Goal: Transaction & Acquisition: Obtain resource

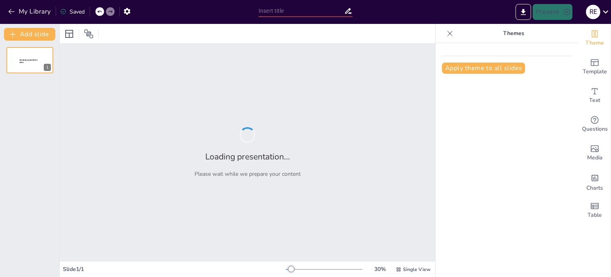
type input "Enhancing Midwifery Practice: Quality Assurance and Risk Management Frameworks"
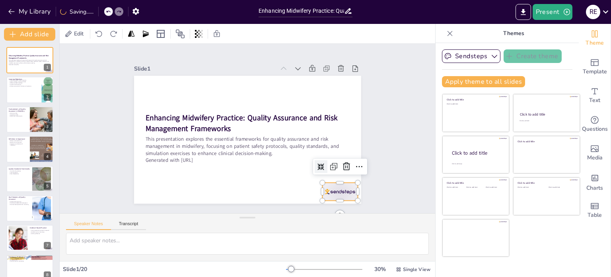
click at [337, 197] on div at bounding box center [325, 209] width 38 height 25
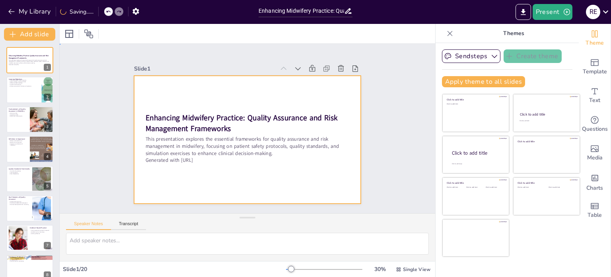
click at [282, 181] on div at bounding box center [244, 139] width 256 height 192
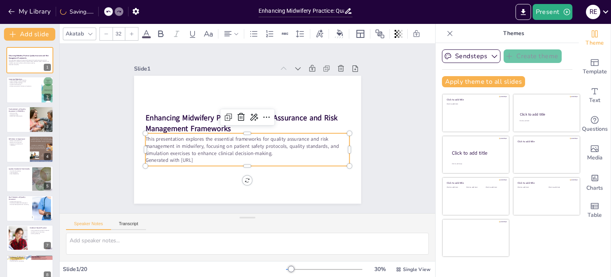
click at [201, 158] on p "Generated with [URL]" at bounding box center [217, 138] width 70 height 197
click at [206, 158] on p "Generated with [URL]" at bounding box center [231, 156] width 181 height 108
click at [206, 158] on p "Generated with Sendsteps.ai" at bounding box center [244, 160] width 204 height 29
click at [206, 158] on p "Generated with Sendsteps.ai" at bounding box center [237, 159] width 197 height 70
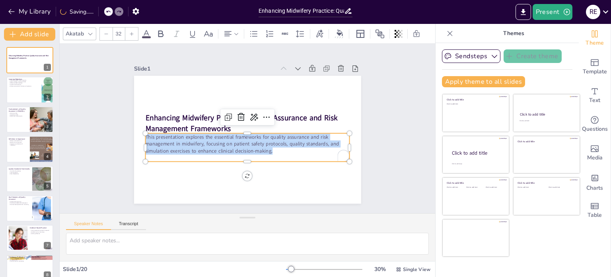
drag, startPoint x: 274, startPoint y: 151, endPoint x: 140, endPoint y: 135, distance: 135.0
click at [142, 135] on p "This presentation explores the essential frameworks for quality assurance and r…" at bounding box center [242, 142] width 201 height 83
click at [146, 30] on icon at bounding box center [146, 34] width 7 height 8
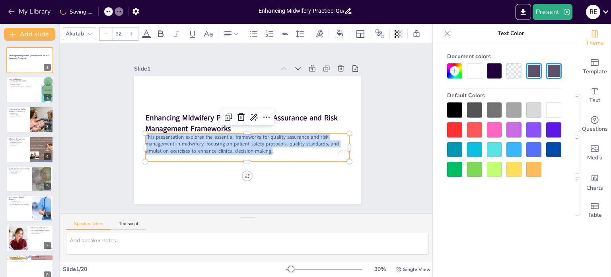
click at [146, 30] on icon at bounding box center [146, 34] width 7 height 8
click at [132, 31] on icon at bounding box center [131, 33] width 5 height 5
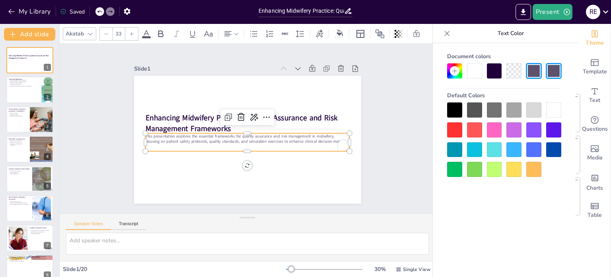
click at [132, 31] on icon at bounding box center [131, 33] width 5 height 5
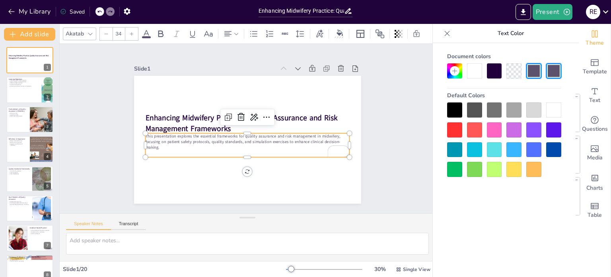
click at [132, 31] on icon at bounding box center [131, 33] width 5 height 5
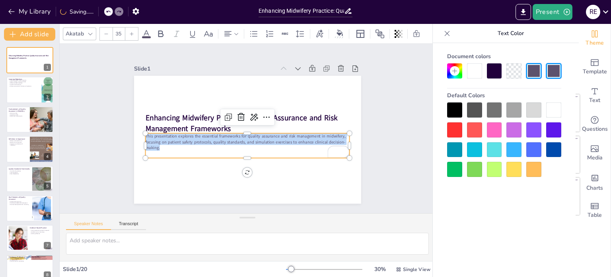
click at [132, 31] on icon at bounding box center [131, 33] width 5 height 5
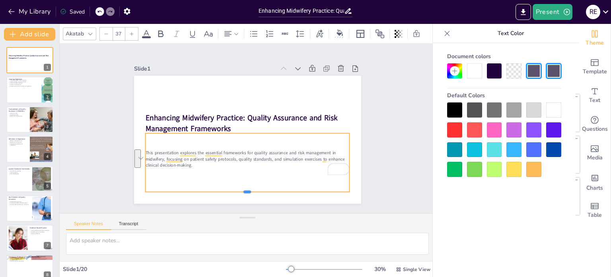
drag, startPoint x: 243, startPoint y: 156, endPoint x: 244, endPoint y: 187, distance: 31.8
click at [244, 187] on div at bounding box center [233, 193] width 201 height 49
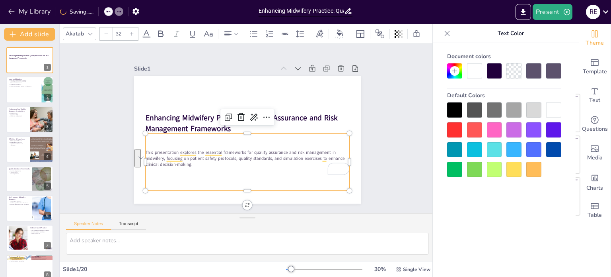
click at [194, 166] on p "To enrich screen reader interactions, please activate Accessibility in Grammarl…" at bounding box center [243, 170] width 204 height 29
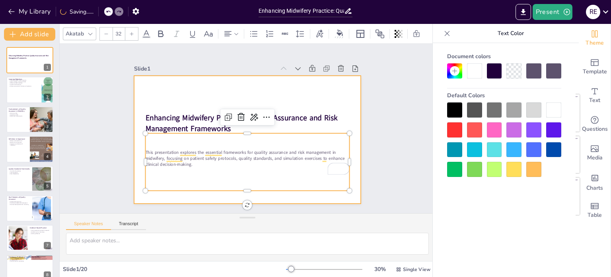
drag, startPoint x: 194, startPoint y: 166, endPoint x: 132, endPoint y: 140, distance: 67.3
click at [134, 140] on div "Enhancing Midwifery Practice: Quality Assurance and Risk Management Frameworks …" at bounding box center [247, 140] width 227 height 128
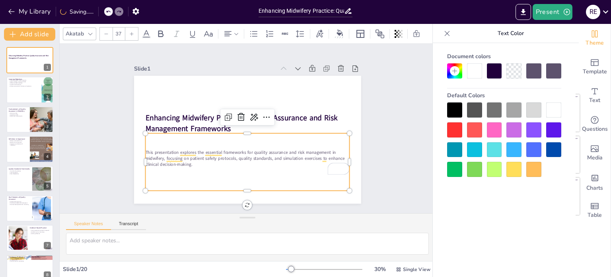
click at [212, 159] on p "This presentation explores the essential frameworks for quality assurance and r…" at bounding box center [244, 158] width 205 height 40
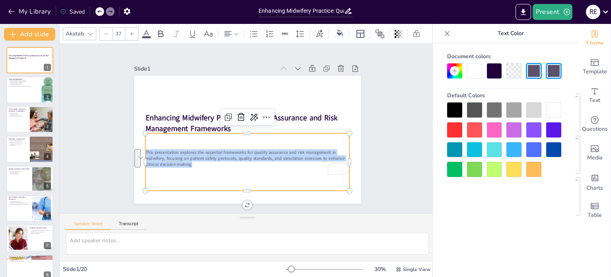
drag, startPoint x: 212, startPoint y: 159, endPoint x: 140, endPoint y: 148, distance: 72.5
click at [142, 148] on p "This presentation explores the essential frameworks for quality assurance and r…" at bounding box center [244, 158] width 205 height 40
click at [135, 30] on div at bounding box center [131, 33] width 13 height 13
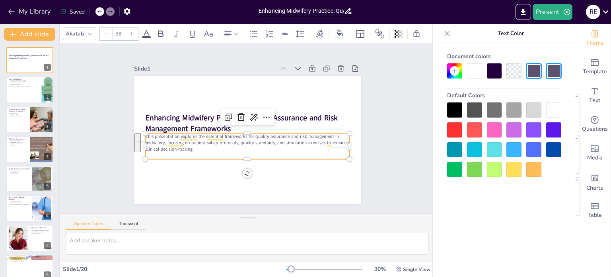
click at [135, 30] on div at bounding box center [131, 33] width 13 height 13
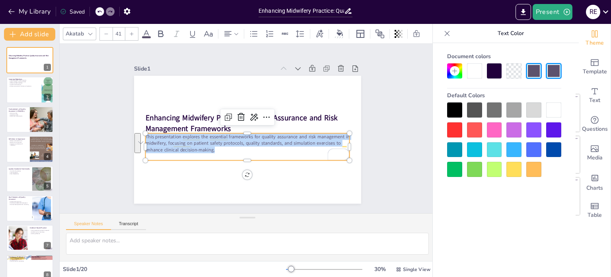
click at [135, 30] on div at bounding box center [131, 33] width 13 height 13
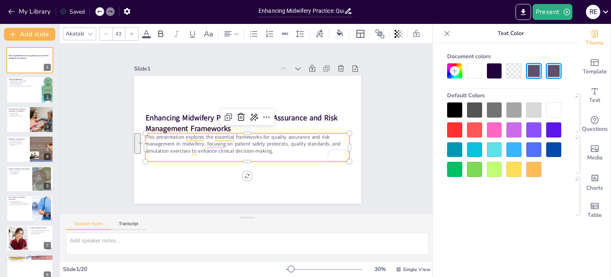
click at [135, 30] on div at bounding box center [131, 33] width 13 height 13
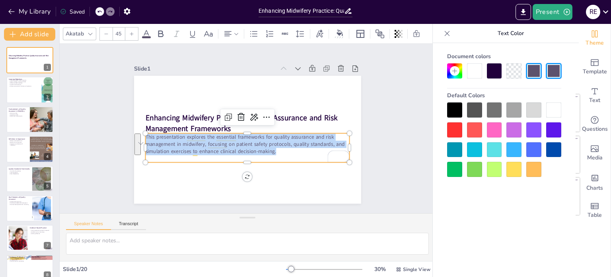
click at [135, 30] on div at bounding box center [131, 33] width 13 height 13
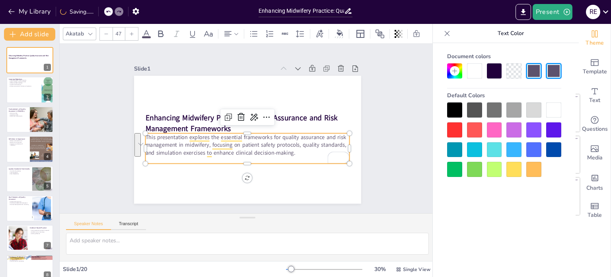
click at [135, 30] on div at bounding box center [131, 33] width 13 height 13
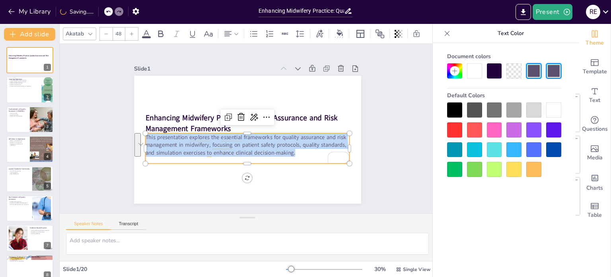
click at [135, 30] on div at bounding box center [131, 33] width 13 height 13
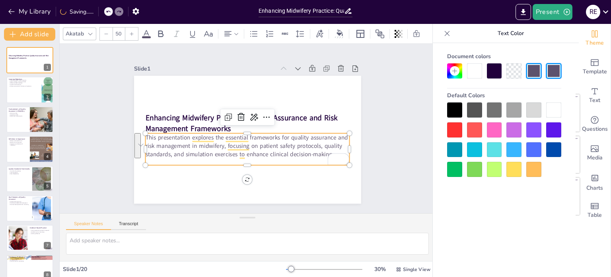
click at [135, 30] on div at bounding box center [131, 33] width 13 height 13
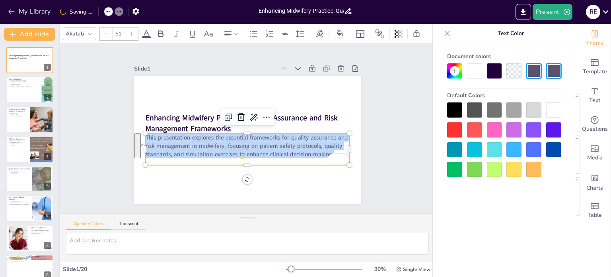
click at [135, 30] on div at bounding box center [131, 33] width 13 height 13
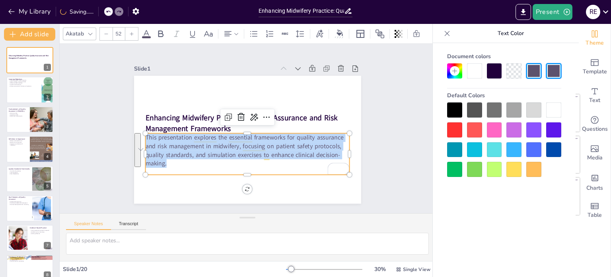
click at [135, 30] on div at bounding box center [131, 33] width 13 height 13
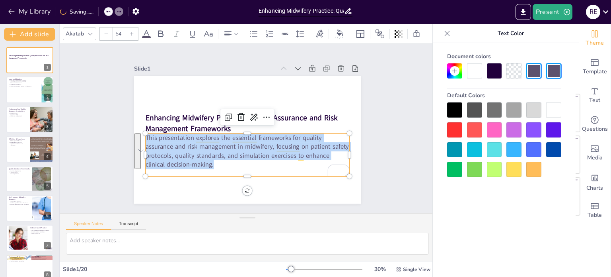
click at [135, 30] on div at bounding box center [131, 33] width 13 height 13
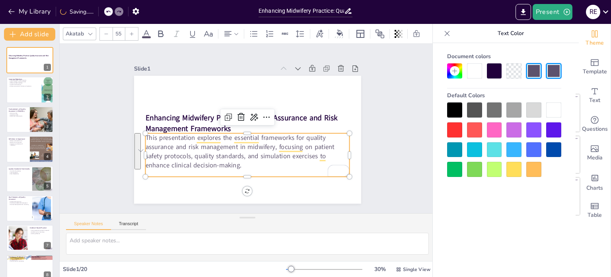
click at [135, 30] on div at bounding box center [131, 33] width 13 height 13
type input "56"
click at [398, 84] on div "Slide 1 Enhancing Midwifery Practice: Quality Assurance and Risk Management Fra…" at bounding box center [247, 128] width 403 height 244
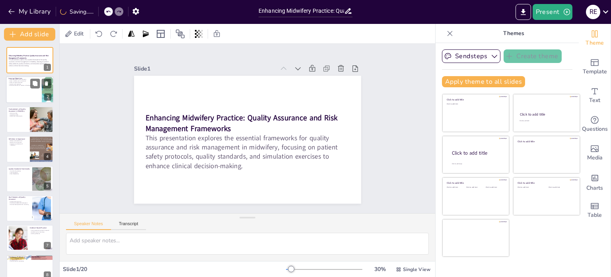
click at [25, 88] on div at bounding box center [30, 89] width 48 height 27
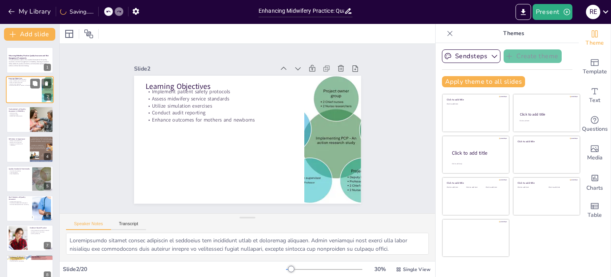
click at [25, 88] on div at bounding box center [30, 89] width 48 height 27
click at [19, 115] on p "Data-Driven Improvements" at bounding box center [17, 116] width 19 height 2
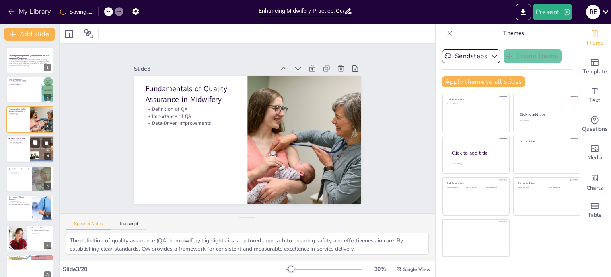
click at [20, 149] on div at bounding box center [30, 148] width 48 height 27
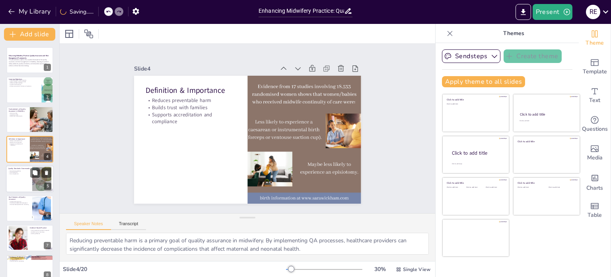
click at [18, 181] on div at bounding box center [30, 178] width 48 height 27
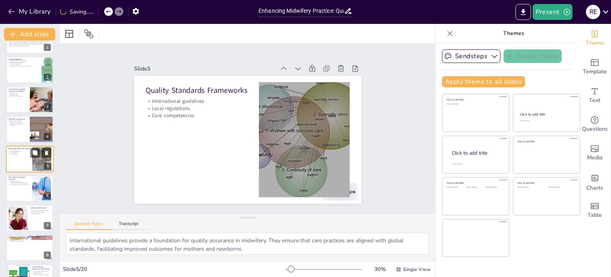
click at [18, 182] on p "Continuous professional development" at bounding box center [19, 183] width 21 height 2
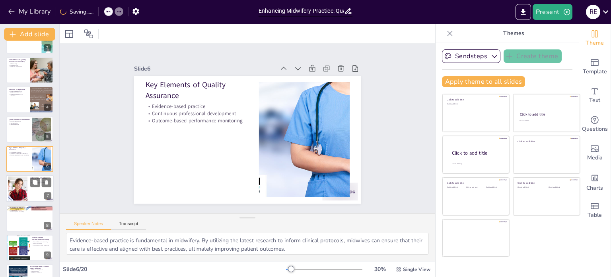
click at [21, 193] on div at bounding box center [18, 188] width 36 height 24
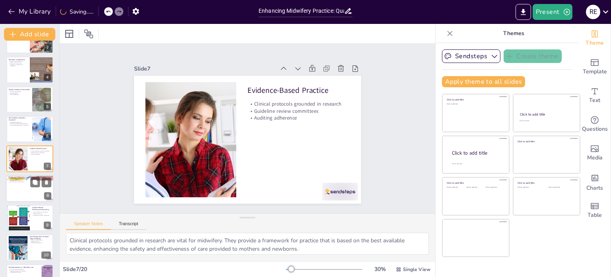
click at [20, 198] on div at bounding box center [30, 188] width 48 height 27
type textarea "Structured learning opportunities are essential for midwives to enhance their s…"
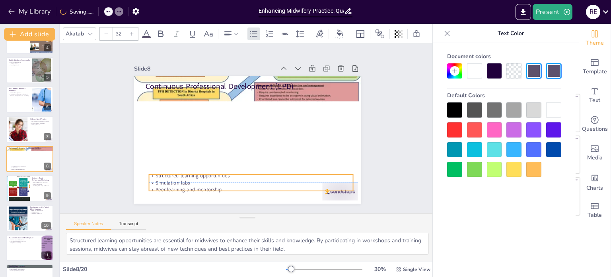
drag, startPoint x: 191, startPoint y: 102, endPoint x: 194, endPoint y: 181, distance: 78.9
click at [194, 181] on div "Structured learning opportunities Simulation labs Peer learning and mentorship" at bounding box center [245, 182] width 205 height 43
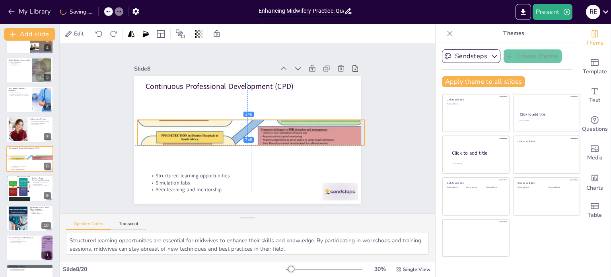
drag, startPoint x: 215, startPoint y: 93, endPoint x: 216, endPoint y: 136, distance: 43.4
click at [216, 136] on div at bounding box center [249, 133] width 265 height 221
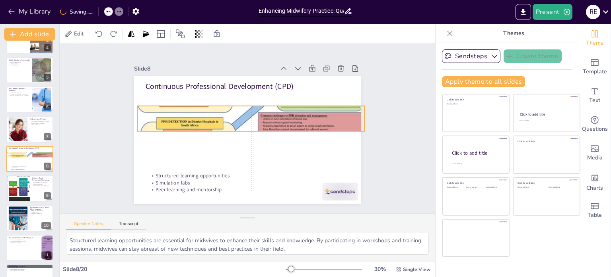
drag, startPoint x: 224, startPoint y: 127, endPoint x: 223, endPoint y: 113, distance: 13.9
click at [223, 113] on div at bounding box center [253, 119] width 252 height 185
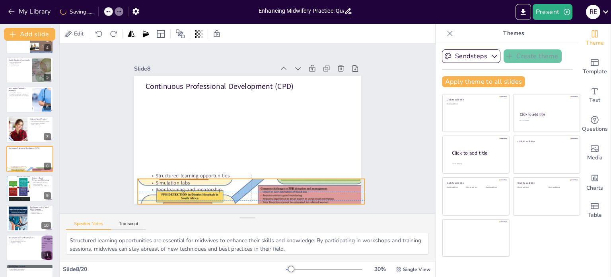
drag, startPoint x: 223, startPoint y: 113, endPoint x: 224, endPoint y: 183, distance: 70.1
click at [224, 101] on div "Continuous Professional Development (CPD) Structured learning opportunities Sim…" at bounding box center [258, 76] width 222 height 47
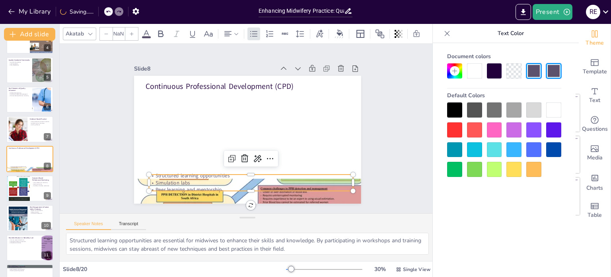
type input "32"
click at [205, 172] on p "Structured learning opportunities" at bounding box center [241, 174] width 201 height 49
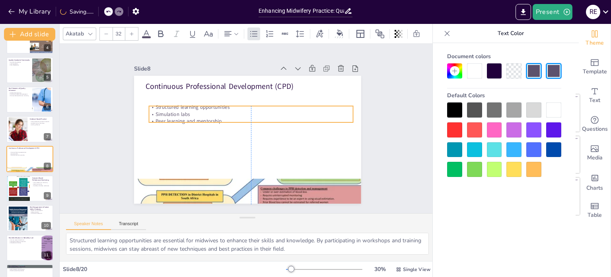
drag, startPoint x: 205, startPoint y: 172, endPoint x: 205, endPoint y: 103, distance: 68.5
click at [205, 103] on p "Structured learning opportunities" at bounding box center [255, 108] width 201 height 49
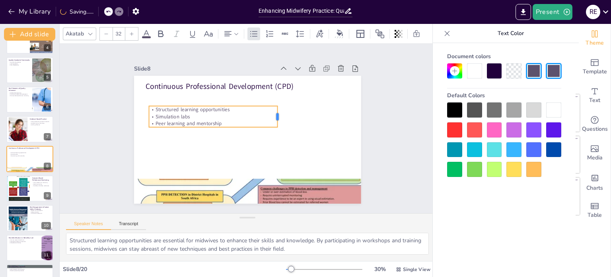
drag, startPoint x: 348, startPoint y: 112, endPoint x: 273, endPoint y: 112, distance: 74.8
click at [277, 113] on div at bounding box center [282, 124] width 11 height 22
click at [33, 191] on div at bounding box center [30, 188] width 48 height 27
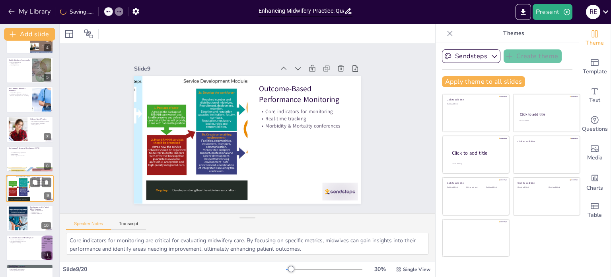
scroll to position [139, 0]
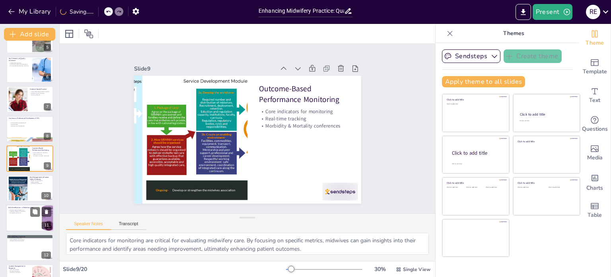
click at [25, 219] on div at bounding box center [30, 217] width 48 height 27
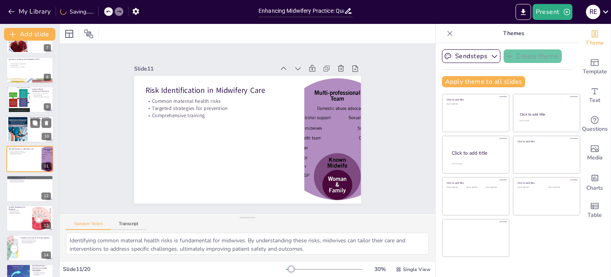
click at [26, 132] on div at bounding box center [18, 129] width 20 height 24
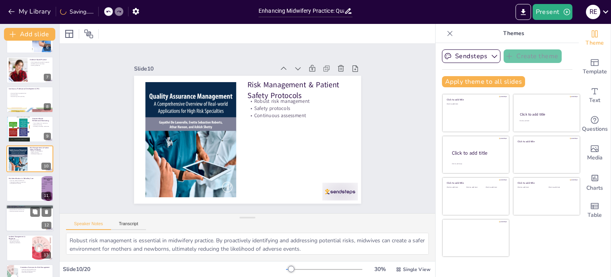
click at [21, 218] on div at bounding box center [30, 217] width 48 height 27
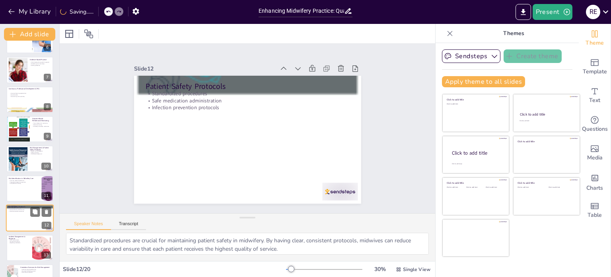
scroll to position [227, 0]
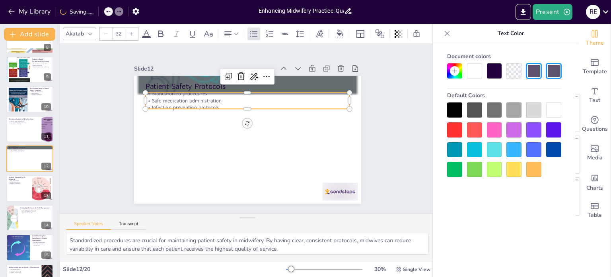
click at [239, 100] on p "Safe medication administration" at bounding box center [274, 137] width 70 height 197
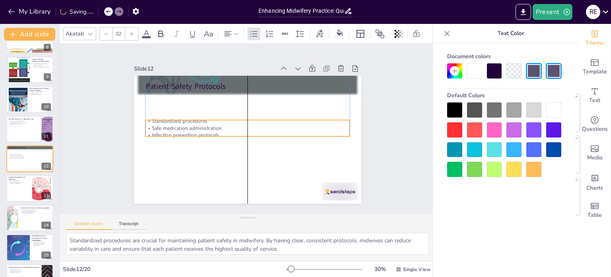
drag, startPoint x: 172, startPoint y: 100, endPoint x: 172, endPoint y: 129, distance: 28.7
click at [172, 129] on p "Safe medication administration" at bounding box center [248, 128] width 204 height 28
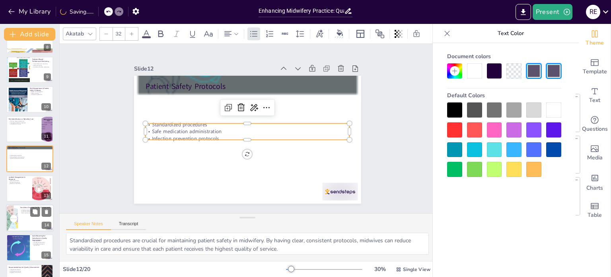
click at [27, 228] on div at bounding box center [30, 217] width 48 height 27
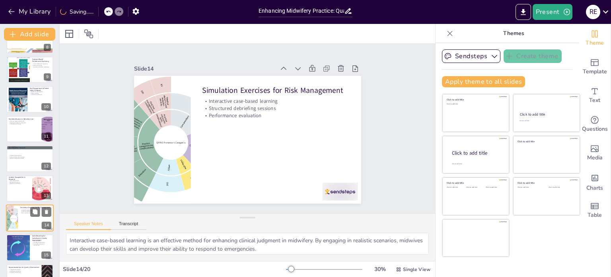
scroll to position [286, 0]
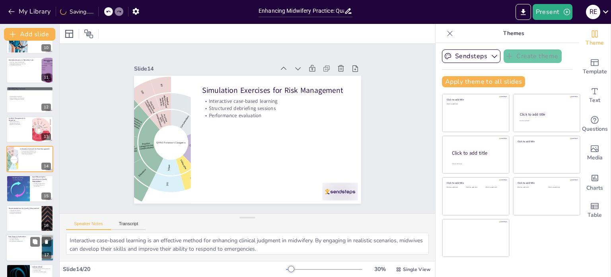
click at [25, 249] on div at bounding box center [30, 247] width 48 height 27
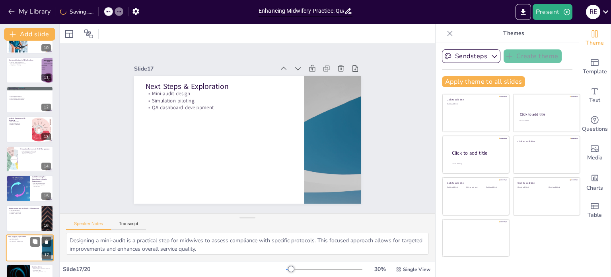
scroll to position [365, 0]
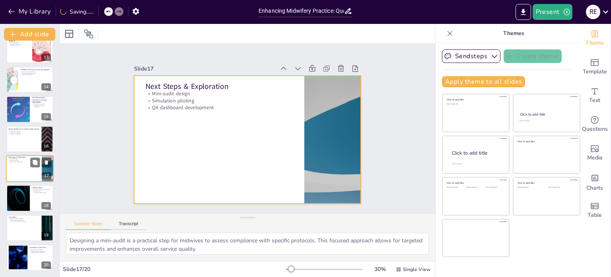
click at [23, 162] on div at bounding box center [30, 168] width 48 height 27
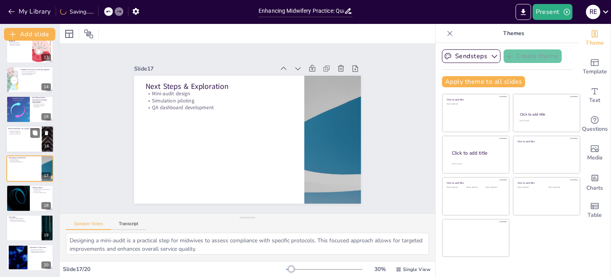
click at [26, 125] on div at bounding box center [30, 138] width 48 height 27
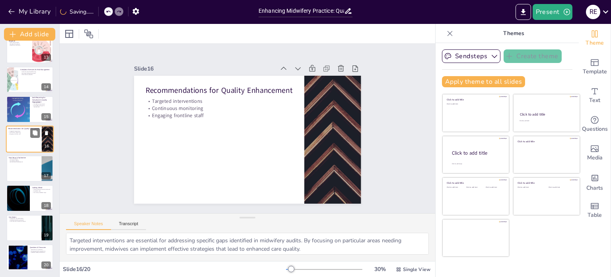
scroll to position [345, 0]
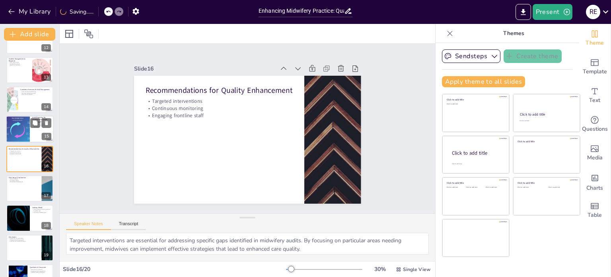
click at [21, 121] on div at bounding box center [18, 129] width 48 height 27
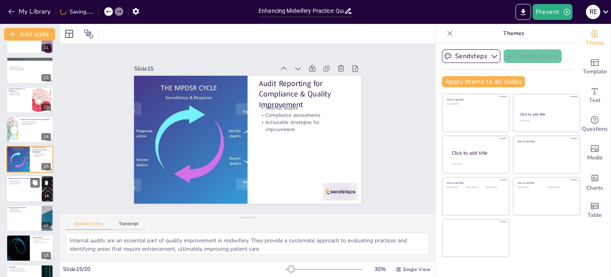
click at [14, 188] on div at bounding box center [30, 188] width 48 height 27
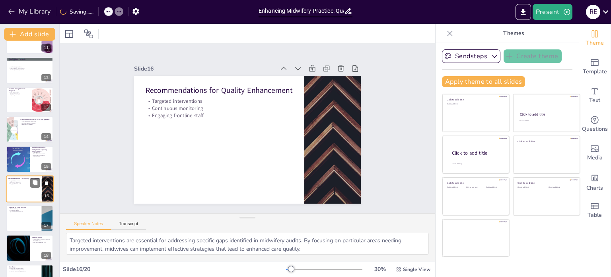
scroll to position [345, 0]
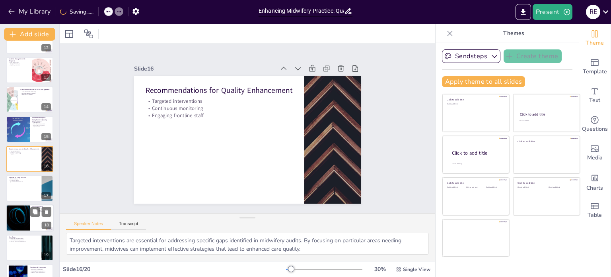
click at [41, 218] on div at bounding box center [30, 218] width 48 height 27
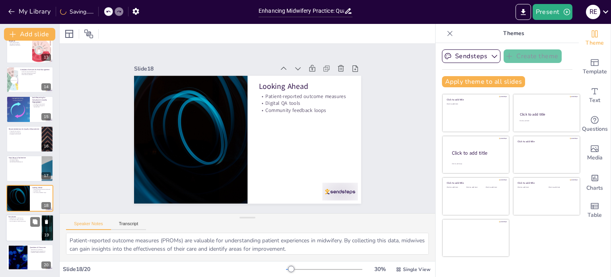
click at [22, 229] on div at bounding box center [30, 227] width 48 height 27
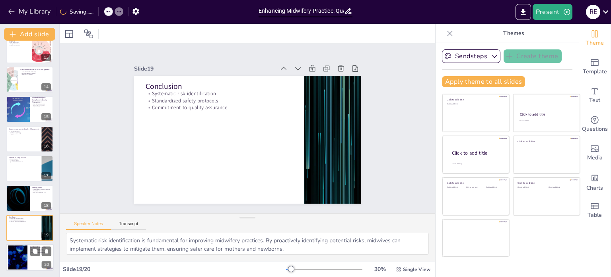
click at [33, 259] on div at bounding box center [30, 257] width 48 height 27
type textarea "Opening the floor for questions allows participants to engage actively with the…"
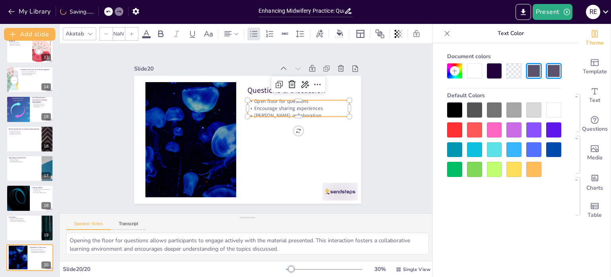
type input "32"
click at [299, 115] on div "Questions & Discussion Open floor for questions Encourage sharing experiences F…" at bounding box center [244, 139] width 256 height 192
click at [270, 127] on div at bounding box center [261, 178] width 17 height 102
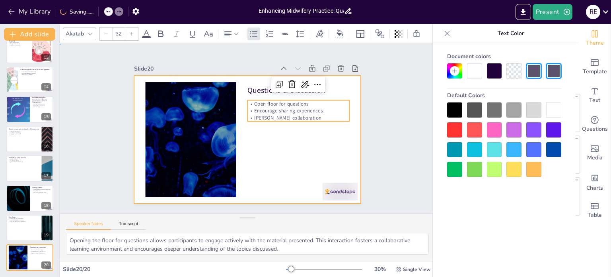
click at [269, 141] on div at bounding box center [244, 139] width 256 height 192
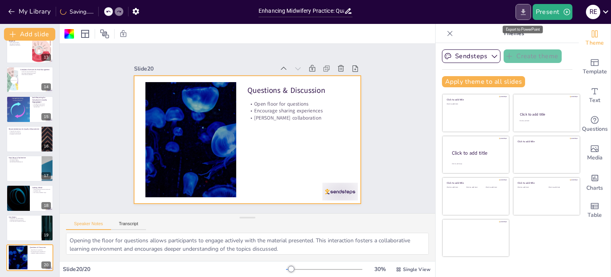
click at [523, 11] on icon "Export to PowerPoint" at bounding box center [523, 12] width 5 height 6
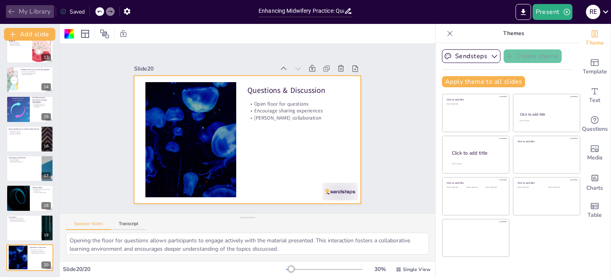
click at [15, 12] on icon "button" at bounding box center [12, 12] width 8 height 8
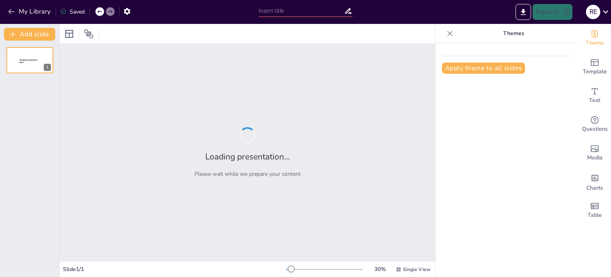
type input "Strategic Resource Allocation in Midwifery Services: Enhancing Care Efficiency"
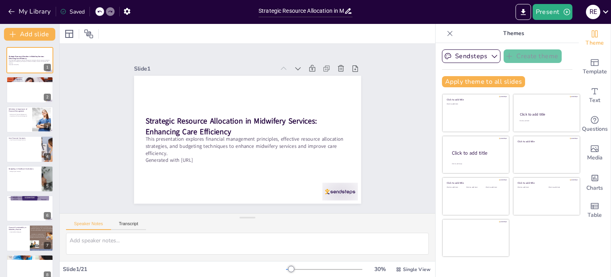
click at [507, 36] on p "Themes" at bounding box center [514, 33] width 115 height 19
click at [592, 35] on icon "Change the overall theme" at bounding box center [595, 33] width 6 height 7
click at [591, 67] on span "Template" at bounding box center [595, 71] width 24 height 9
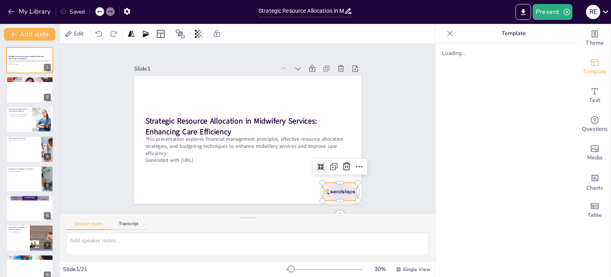
click at [331, 185] on div at bounding box center [339, 191] width 35 height 18
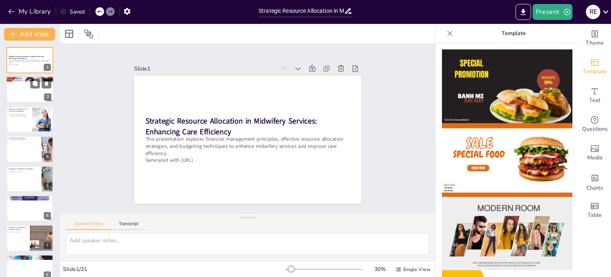
click at [29, 94] on div at bounding box center [30, 89] width 48 height 27
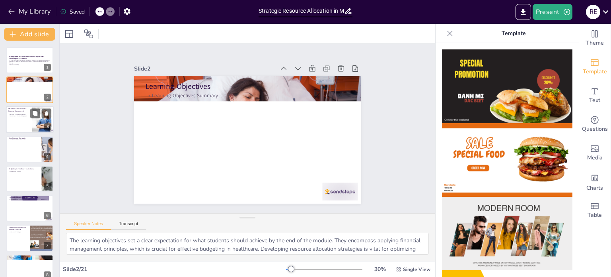
click at [26, 117] on div at bounding box center [30, 119] width 48 height 27
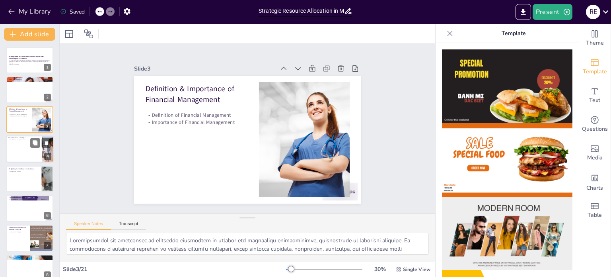
click at [21, 156] on div at bounding box center [30, 148] width 48 height 27
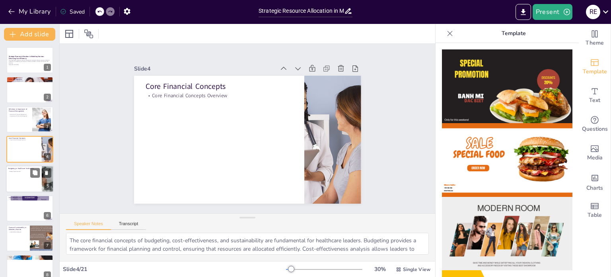
click at [17, 187] on div at bounding box center [30, 178] width 48 height 27
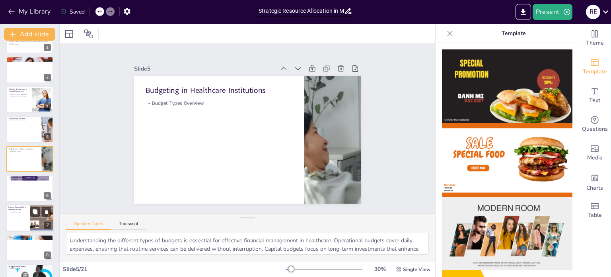
click at [7, 230] on div at bounding box center [30, 218] width 48 height 27
type textarea "Financial sustainability is essential for midwifery practice, as it ensures tha…"
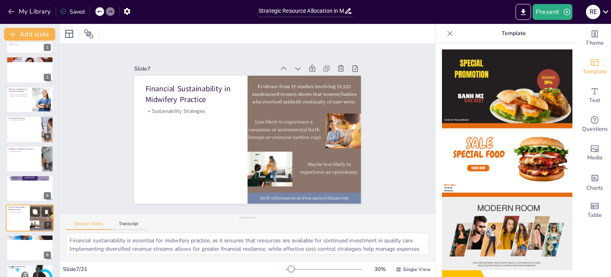
scroll to position [79, 0]
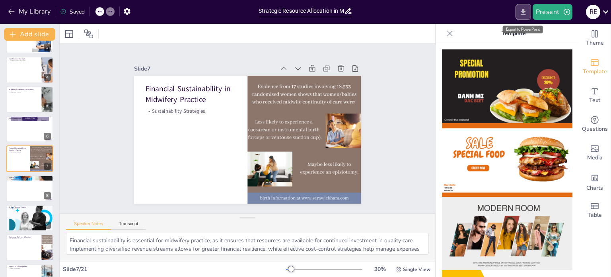
click at [522, 9] on icon "Export to PowerPoint" at bounding box center [523, 12] width 8 height 8
click at [525, 10] on icon "Export to PowerPoint" at bounding box center [523, 12] width 8 height 8
click at [524, 15] on div "My Library Saved Strategic Resource Allocation in Midwifery Services: Enhancing…" at bounding box center [305, 138] width 611 height 277
click at [10, 13] on icon "button" at bounding box center [12, 12] width 8 height 8
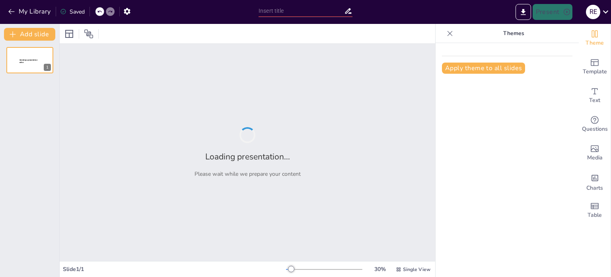
type input "Enhancing Midwifery Practice: Quality Assurance and Risk Management Frameworks"
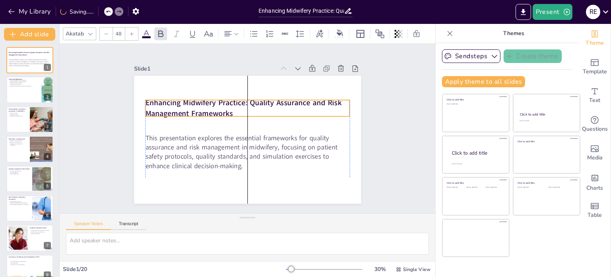
drag, startPoint x: 245, startPoint y: 116, endPoint x: 244, endPoint y: 101, distance: 14.3
click at [244, 101] on strong "Enhancing Midwifery Practice: Quality Assurance and Risk Management Frameworks" at bounding box center [252, 103] width 188 height 89
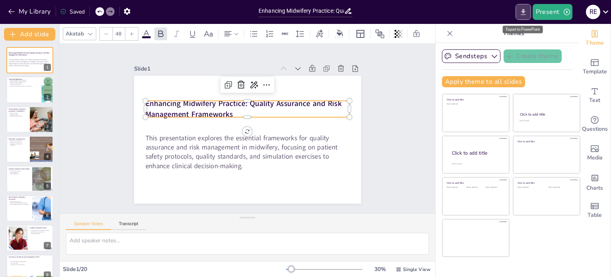
click at [525, 8] on icon "Export to PowerPoint" at bounding box center [523, 12] width 8 height 8
click at [369, 132] on div "Slide 1 Enhancing Midwifery Practice: Quality Assurance and Risk Management Fra…" at bounding box center [247, 128] width 297 height 203
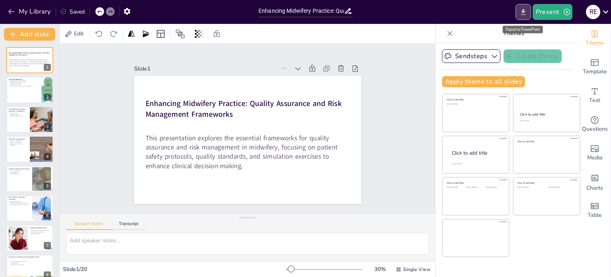
click at [523, 14] on icon "Export to PowerPoint" at bounding box center [523, 12] width 5 height 6
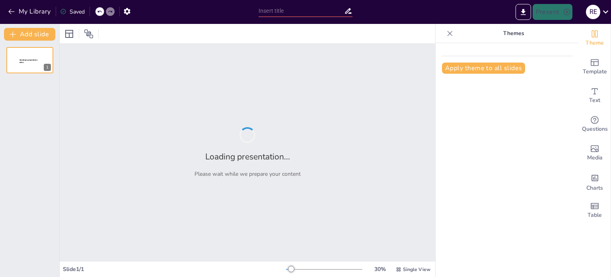
type input "Integrating Legal and Ethical Standards in Midwifery Administration Practices"
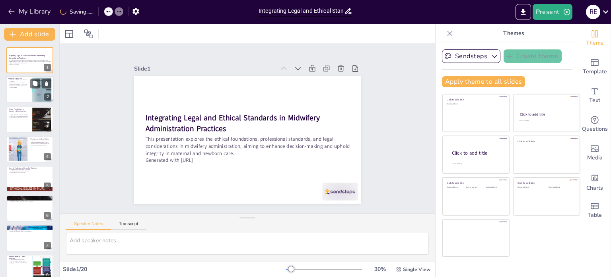
click at [22, 82] on p "Apply best practices in midwifery." at bounding box center [18, 83] width 21 height 2
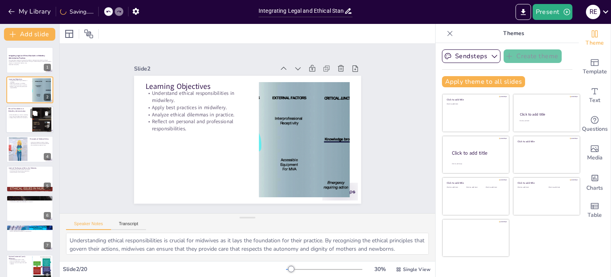
click at [20, 125] on div at bounding box center [30, 119] width 48 height 27
type textarea "Ethical leadership is crucial because it sets the tone for the entire organizat…"
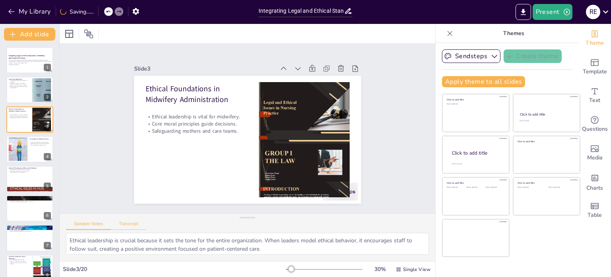
click at [132, 224] on button "Transcript" at bounding box center [128, 225] width 35 height 9
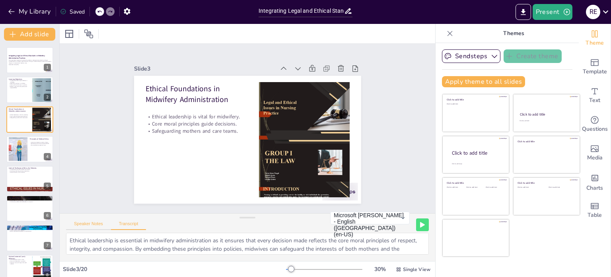
click at [99, 225] on button "Speaker Notes" at bounding box center [88, 225] width 45 height 9
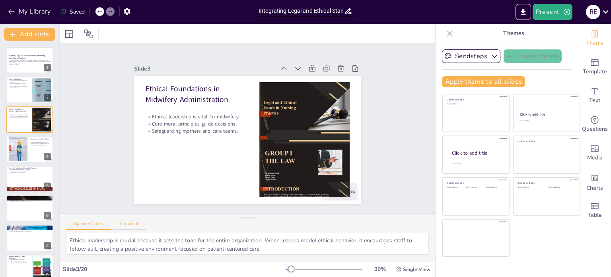
click at [123, 225] on button "Transcript" at bounding box center [128, 225] width 35 height 9
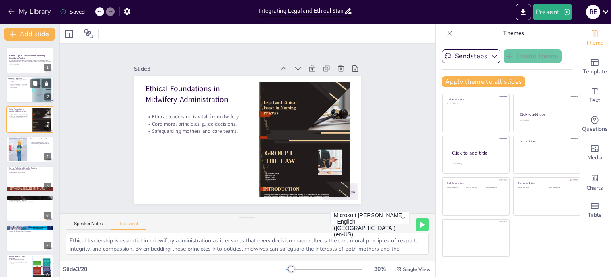
click at [18, 86] on p "Reflect on personal and professional responsibilities." at bounding box center [18, 86] width 21 height 3
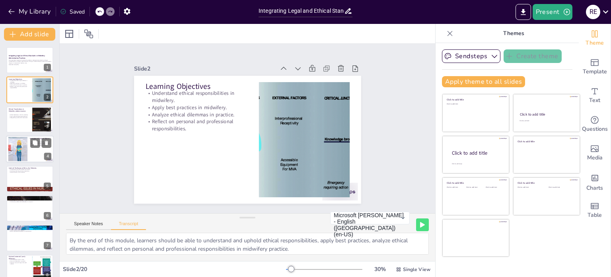
click at [36, 154] on div at bounding box center [30, 148] width 48 height 27
type textarea "The principles of medical ethics are foundational in midwifery practice. Autono…"
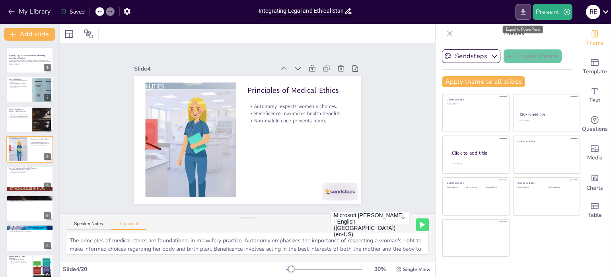
click at [523, 12] on icon "Export to PowerPoint" at bounding box center [523, 12] width 5 height 6
click at [523, 11] on icon "Export to PowerPoint" at bounding box center [523, 12] width 8 height 8
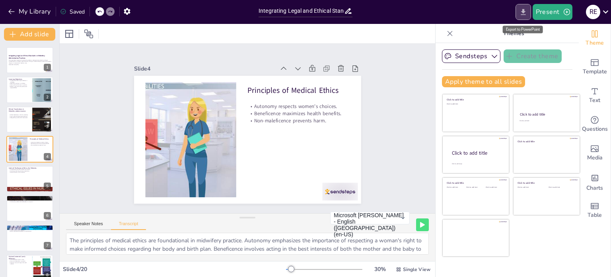
click at [523, 11] on icon "Export to PowerPoint" at bounding box center [523, 12] width 8 height 8
click at [25, 60] on p "This presentation explores the ethical foundations, professional standards, and…" at bounding box center [29, 61] width 43 height 4
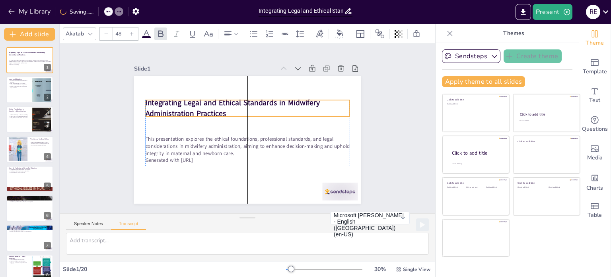
drag, startPoint x: 229, startPoint y: 125, endPoint x: 229, endPoint y: 109, distance: 15.1
click at [229, 109] on p "Integrating Legal and Ethical Standards in Midwifery Administration Practices" at bounding box center [252, 108] width 204 height 63
click at [216, 109] on strong "Integrating Legal and Ethical Standards in Midwifery Administration Practices" at bounding box center [235, 101] width 176 height 29
click at [221, 108] on p "Integrating Legal and Ethical Standards in Midwifery Administration Practices" at bounding box center [249, 108] width 205 height 43
click at [169, 107] on strong "Integrating Legal and Ethical Standards in Midwifery Administration Practices" at bounding box center [232, 108] width 174 height 21
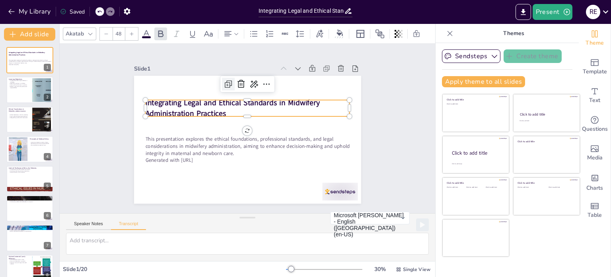
click at [230, 82] on icon at bounding box center [232, 82] width 5 height 5
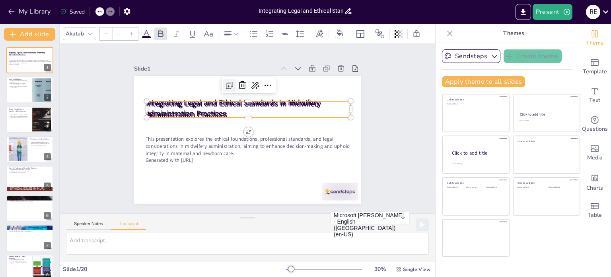
type input "48"
click at [232, 111] on p "Integrating Legal and Ethical Standards in Midwifery Administration Practices" at bounding box center [250, 109] width 205 height 43
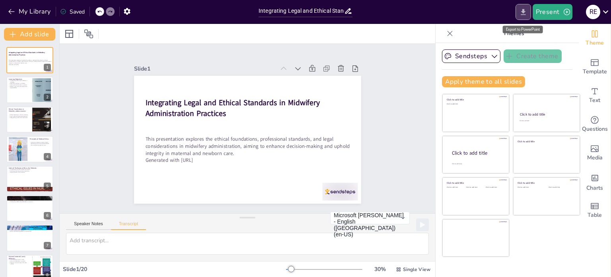
click at [522, 10] on icon "Export to PowerPoint" at bounding box center [523, 12] width 8 height 8
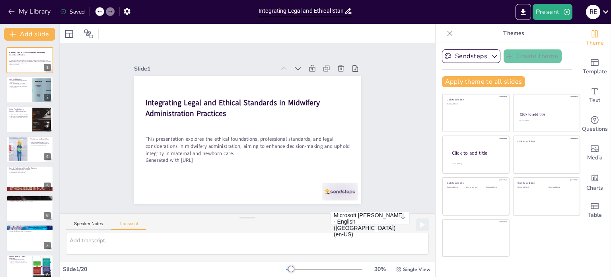
click at [245, 256] on div at bounding box center [248, 246] width 376 height 28
click at [14, 81] on p "Understand ethical responsibilities in midwifery." at bounding box center [18, 80] width 21 height 3
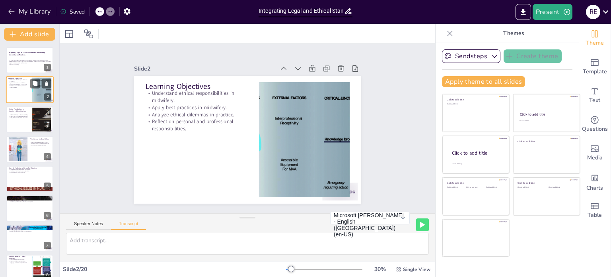
type textarea "By the end of this module, learners should be able to understand and uphold eth…"
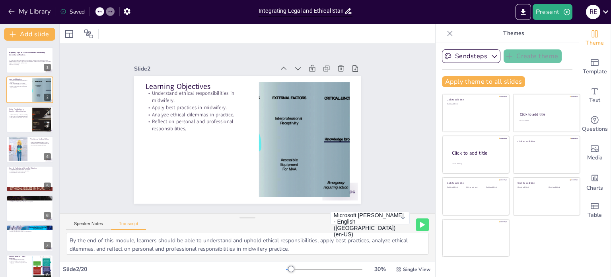
click at [446, 36] on icon at bounding box center [450, 33] width 8 height 8
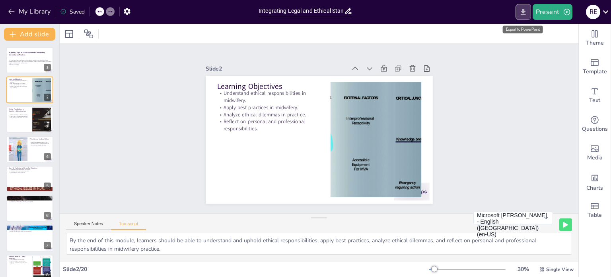
click at [520, 9] on icon "Export to PowerPoint" at bounding box center [523, 12] width 8 height 8
click at [525, 12] on icon "Export to PowerPoint" at bounding box center [523, 12] width 5 height 6
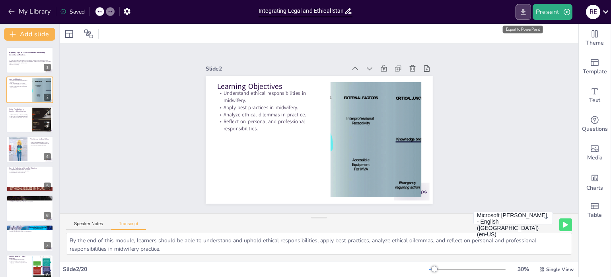
click at [525, 12] on icon "Export to PowerPoint" at bounding box center [523, 12] width 5 height 6
click at [72, 12] on div "Saved" at bounding box center [72, 12] width 25 height 8
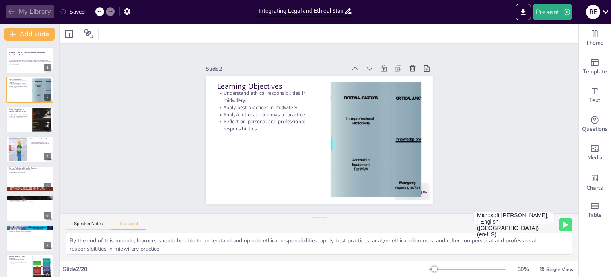
click at [10, 10] on icon "button" at bounding box center [11, 11] width 6 height 5
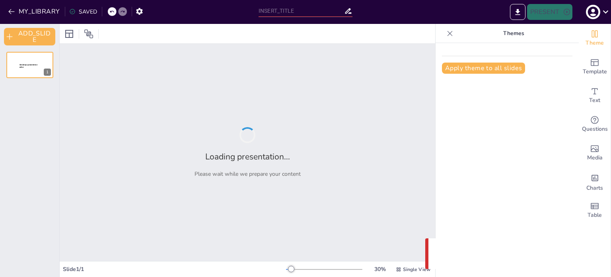
type input "Integrating Legal and Ethical Standards in Midwifery Administration Practices"
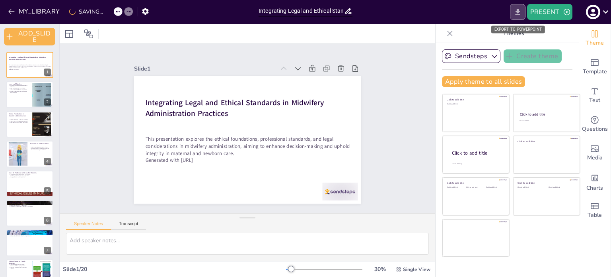
click at [522, 10] on button "EXPORT_TO_POWERPOINT" at bounding box center [518, 12] width 16 height 16
click at [517, 12] on icon "EXPORT_TO_POWERPOINT" at bounding box center [518, 12] width 8 height 8
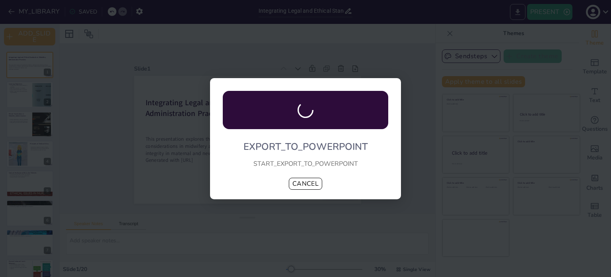
click at [517, 12] on div "EXPORT_TO_POWERPOINT START_EXPORT_TO_POWERPOINT CANCEL" at bounding box center [305, 138] width 611 height 277
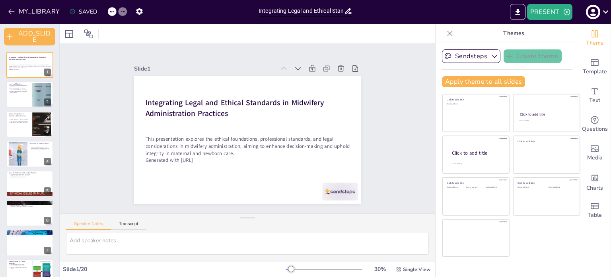
click at [321, 272] on div "30 % Single View" at bounding box center [359, 269] width 146 height 13
click at [306, 267] on div at bounding box center [324, 269] width 76 height 6
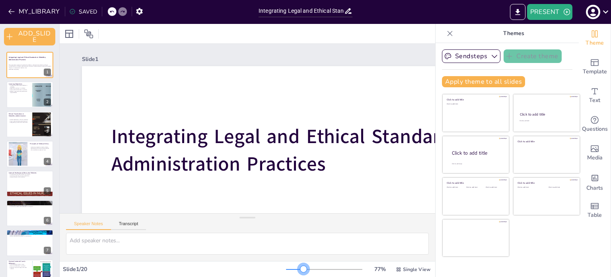
click at [299, 269] on div at bounding box center [324, 269] width 76 height 6
click at [127, 221] on button "Transcript" at bounding box center [128, 225] width 35 height 9
click at [84, 226] on button "Speaker Notes" at bounding box center [88, 225] width 45 height 9
